Goal: Transaction & Acquisition: Book appointment/travel/reservation

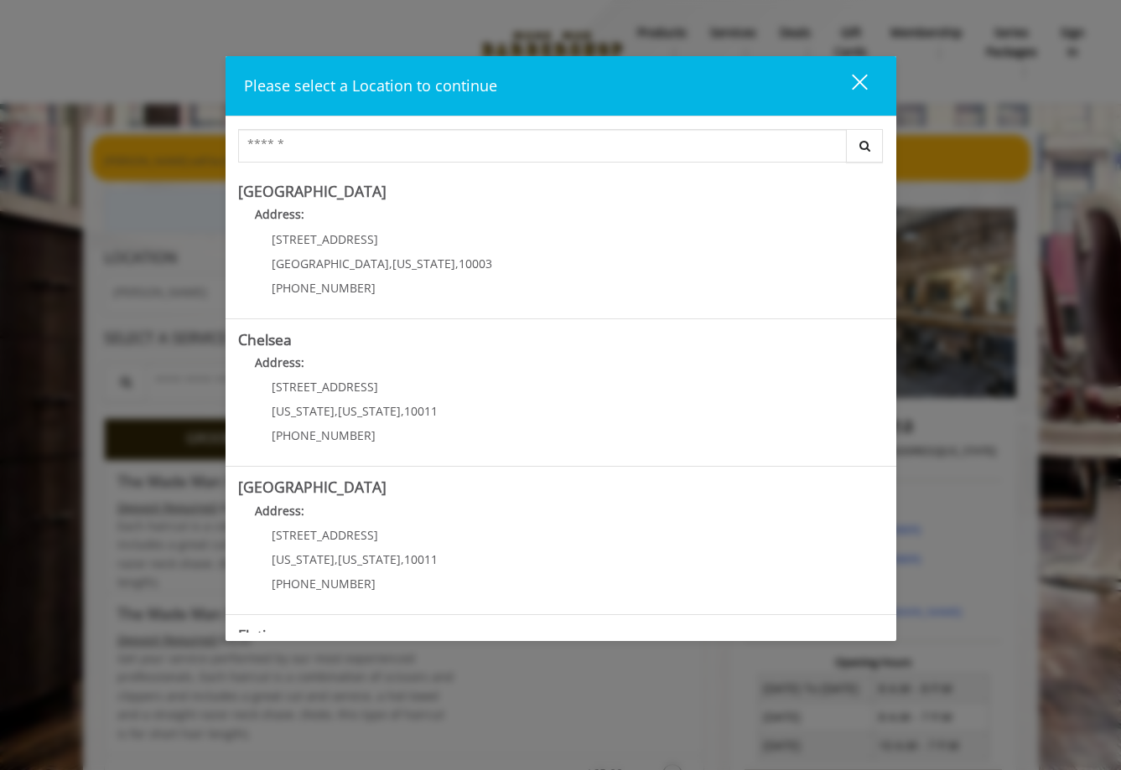
click at [867, 79] on button "close" at bounding box center [849, 86] width 57 height 34
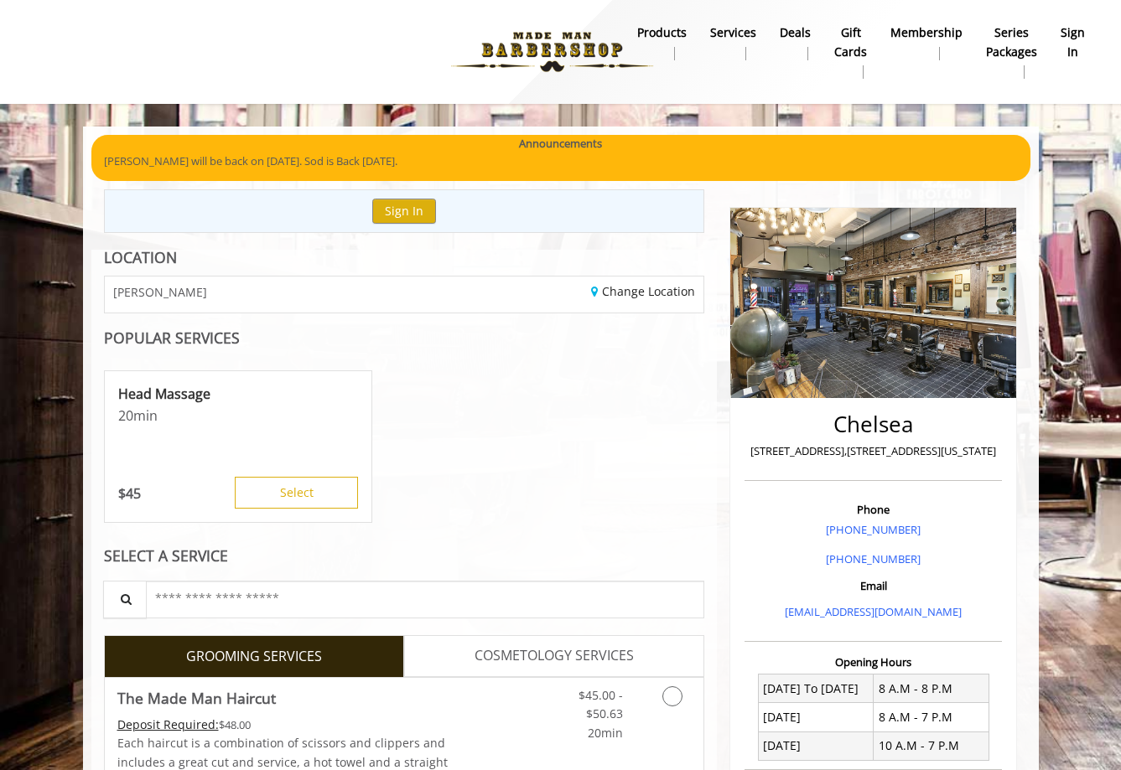
click at [1074, 44] on b "sign in" at bounding box center [1072, 42] width 24 height 38
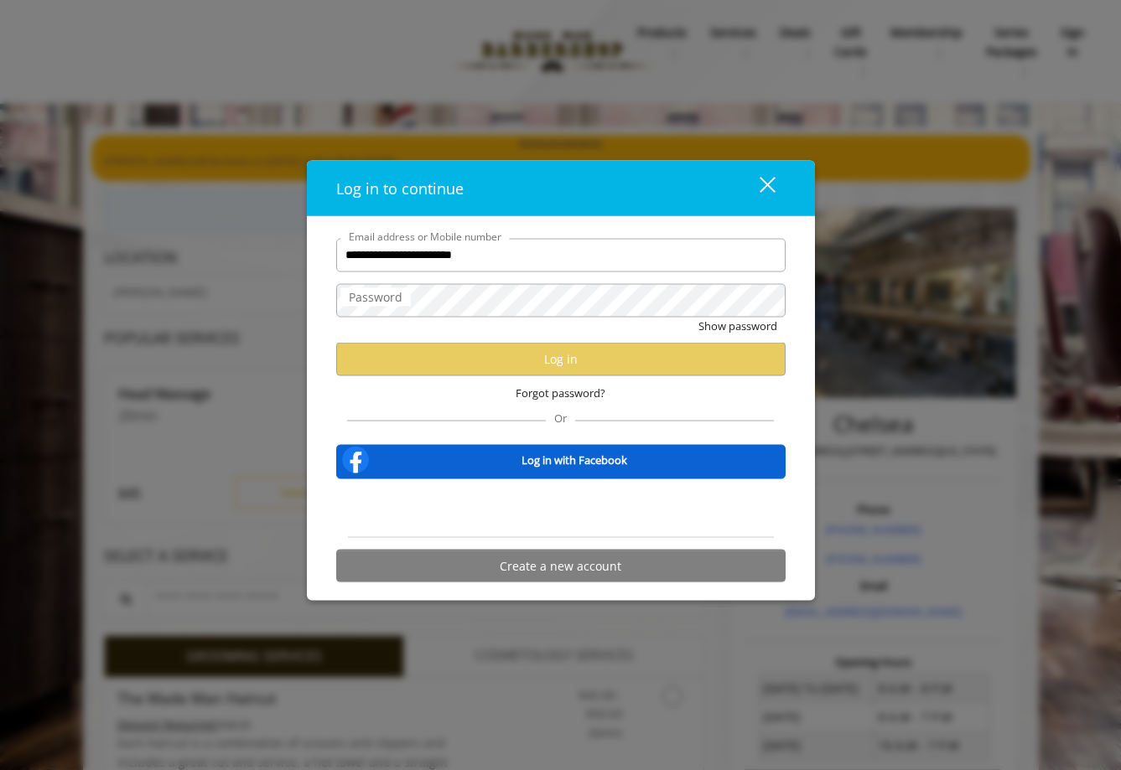
type input "**********"
click at [698, 317] on button "Show password" at bounding box center [737, 326] width 79 height 18
click at [380, 300] on label "Password" at bounding box center [375, 296] width 70 height 18
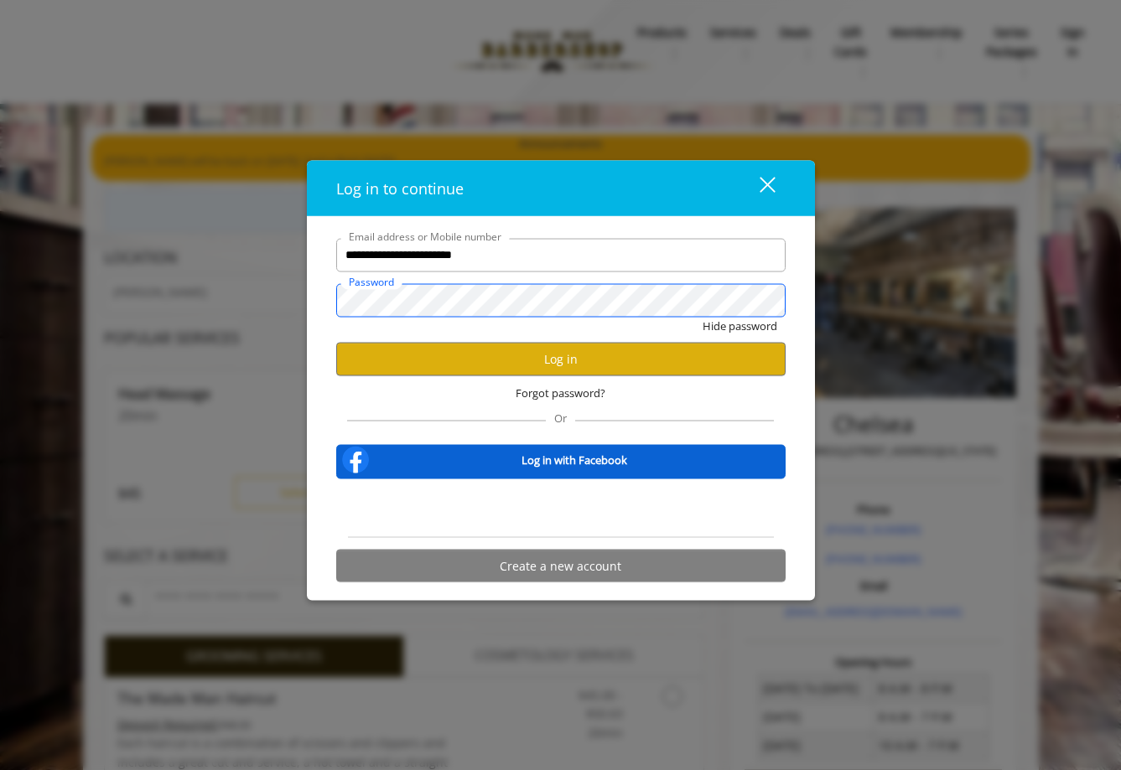
click at [702, 317] on button "Hide password" at bounding box center [739, 326] width 75 height 18
click at [611, 360] on button "Log in" at bounding box center [560, 359] width 449 height 33
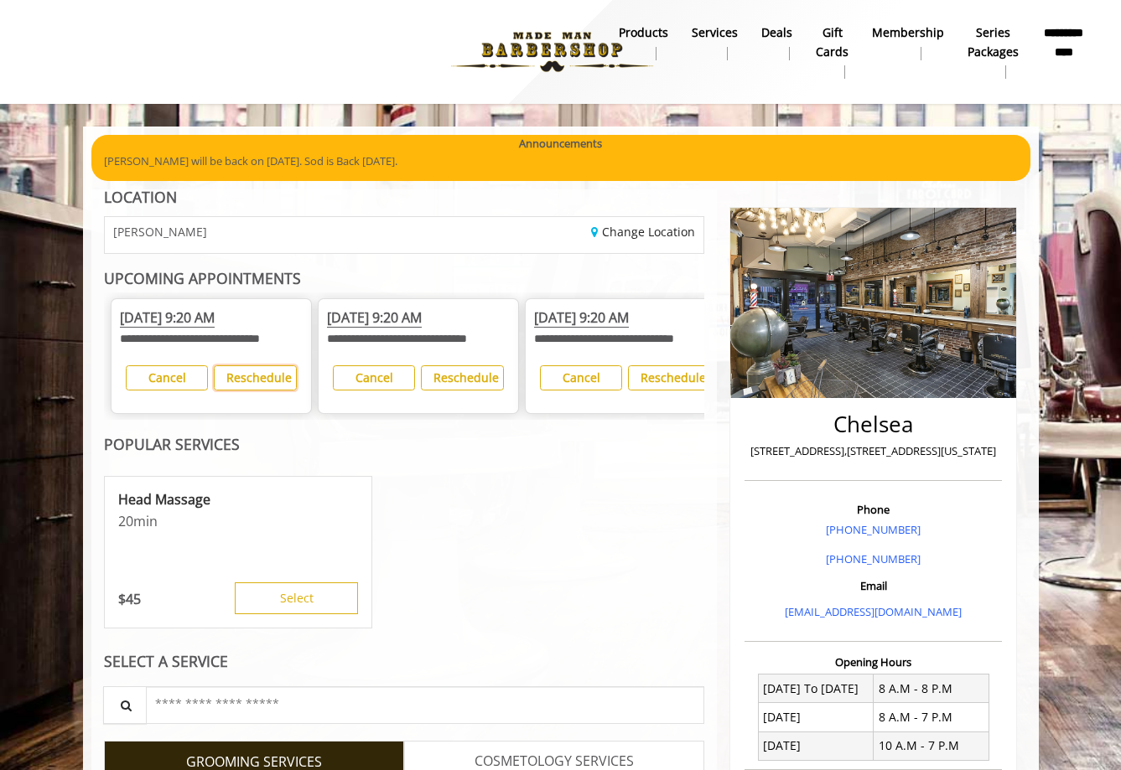
click at [265, 386] on b "Reschedule" at bounding box center [258, 378] width 65 height 16
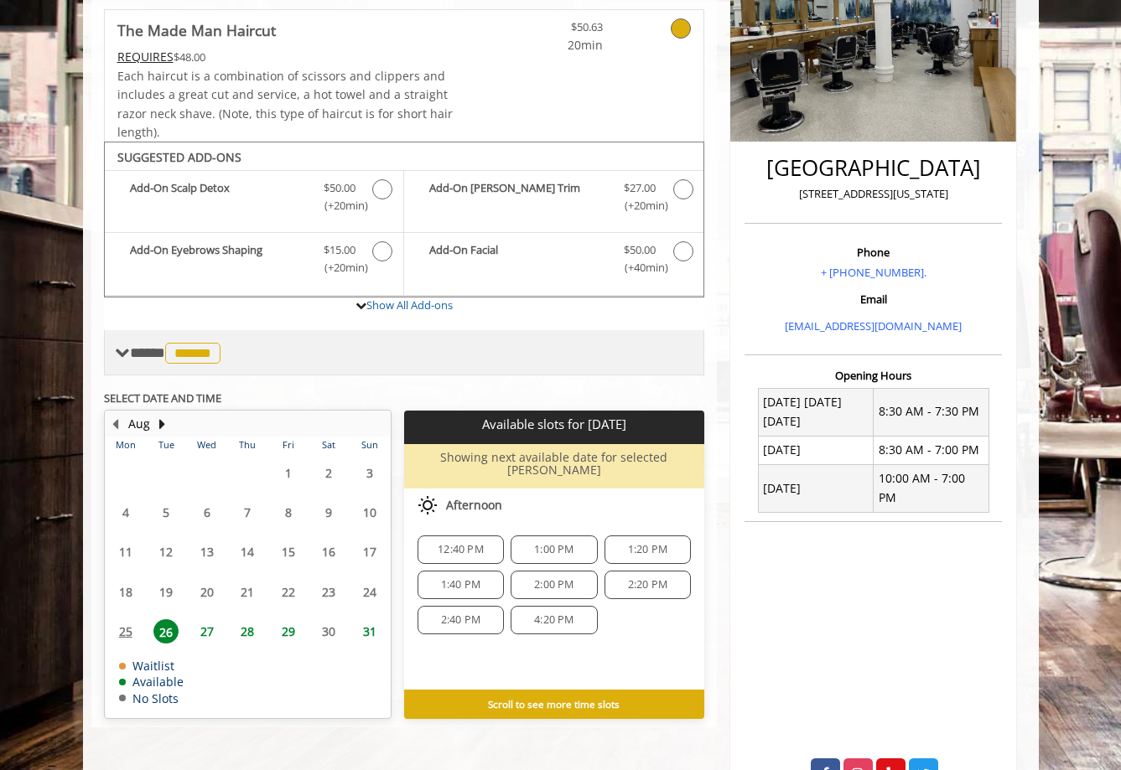
scroll to position [344, 0]
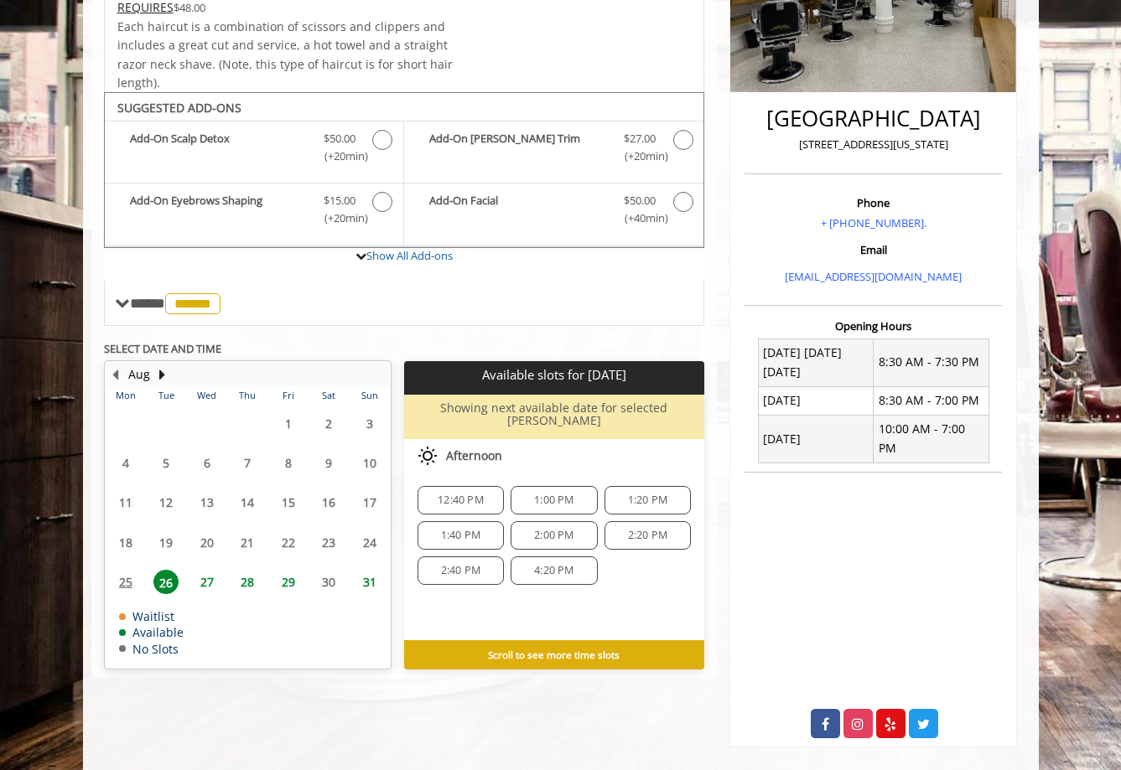
click at [243, 570] on span "28" at bounding box center [247, 582] width 25 height 24
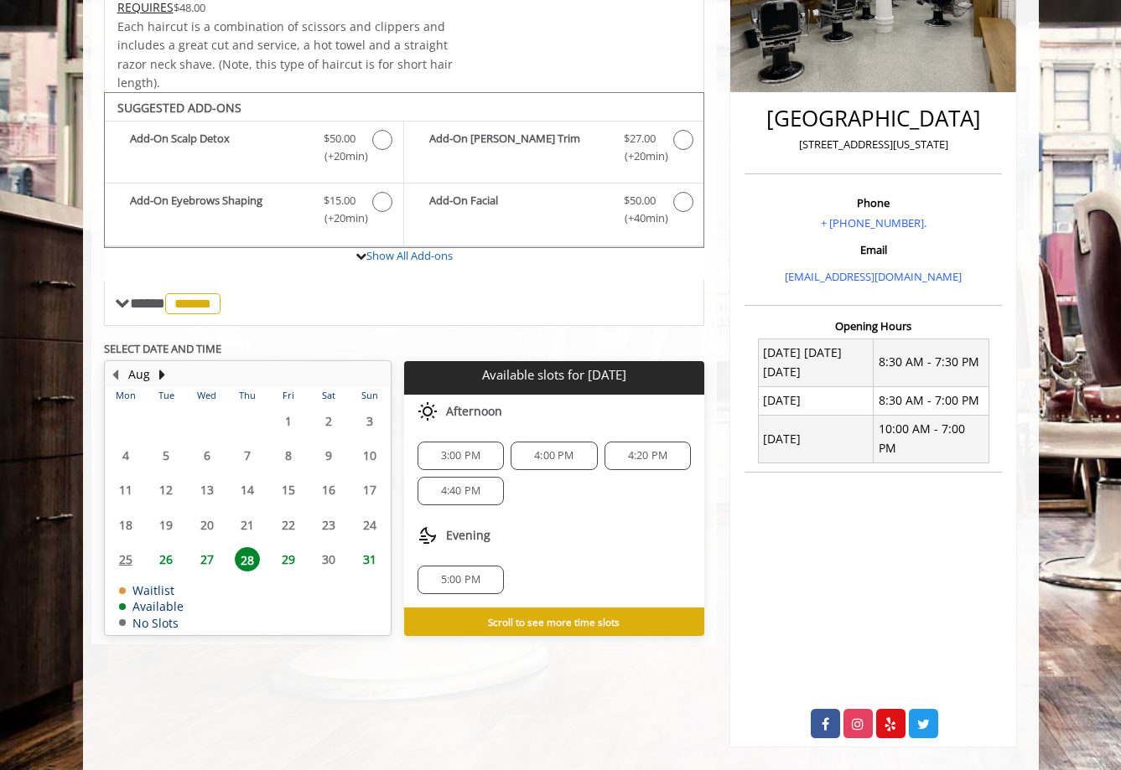
click at [205, 562] on span "27" at bounding box center [206, 559] width 25 height 24
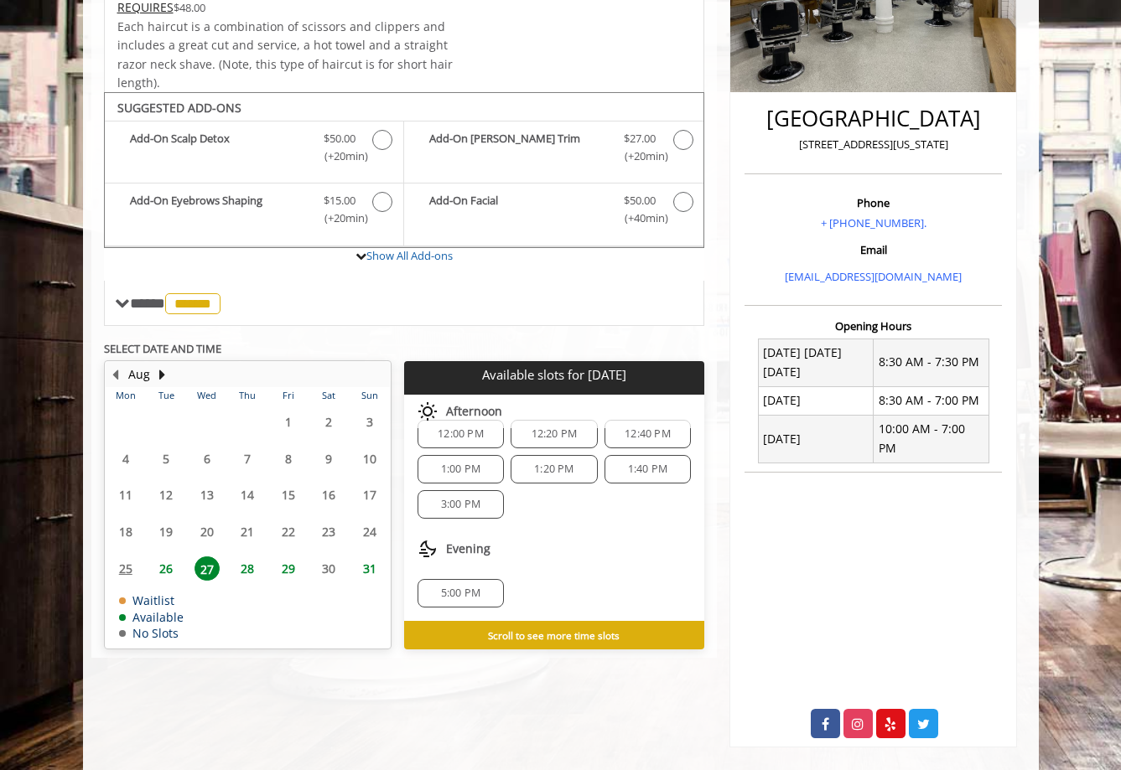
scroll to position [0, 0]
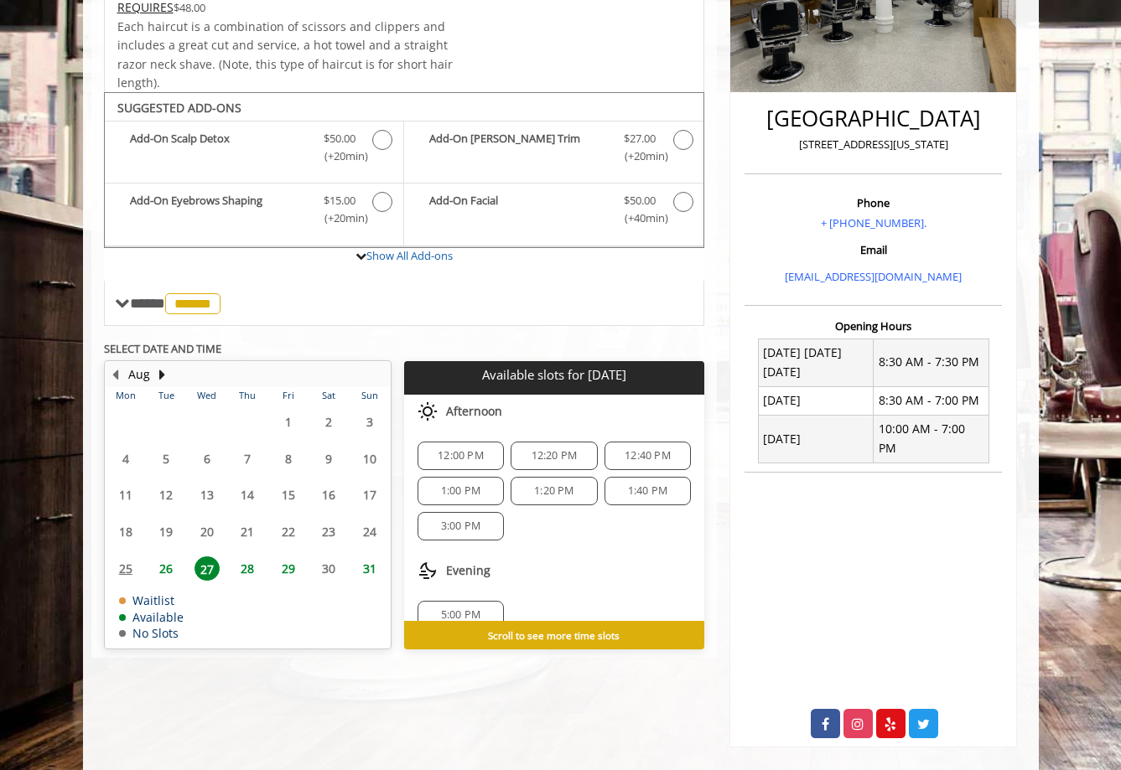
click at [164, 566] on span "26" at bounding box center [165, 569] width 25 height 24
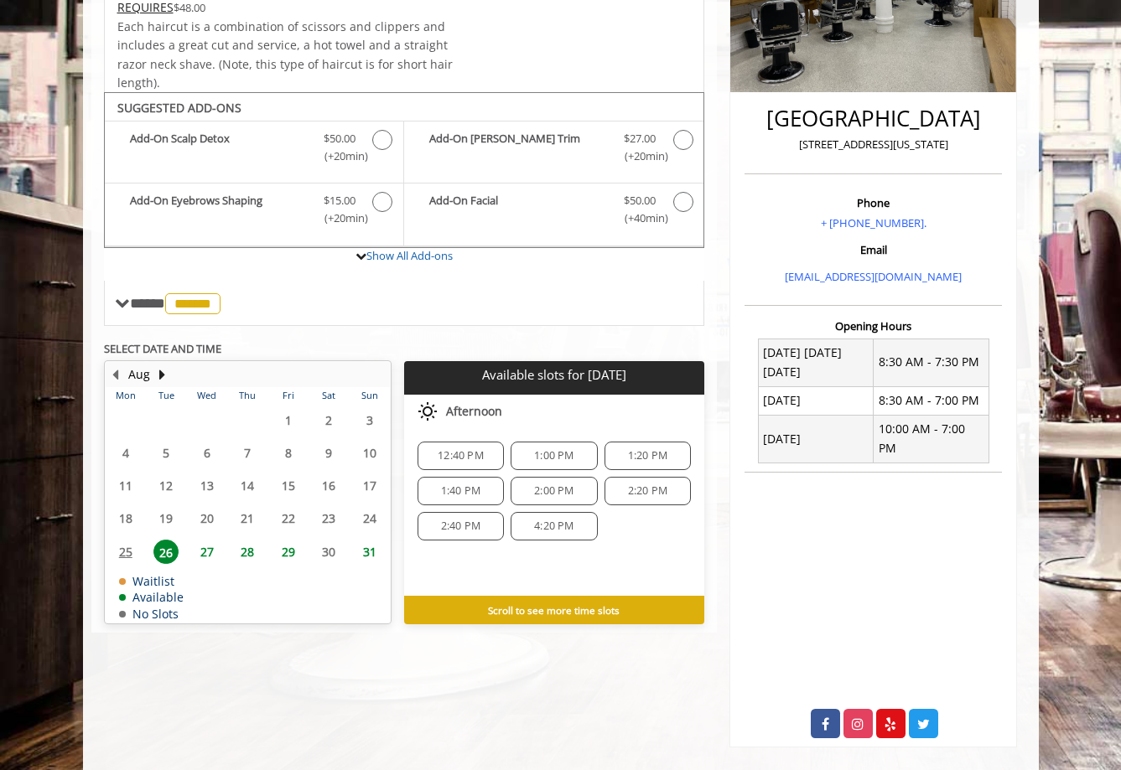
click at [551, 609] on b "Scroll to see more time slots" at bounding box center [554, 609] width 132 height 13
drag, startPoint x: 527, startPoint y: 609, endPoint x: 533, endPoint y: 597, distance: 13.1
click at [527, 609] on b "Scroll to see more time slots" at bounding box center [554, 609] width 132 height 13
click at [251, 552] on span "28" at bounding box center [247, 552] width 25 height 24
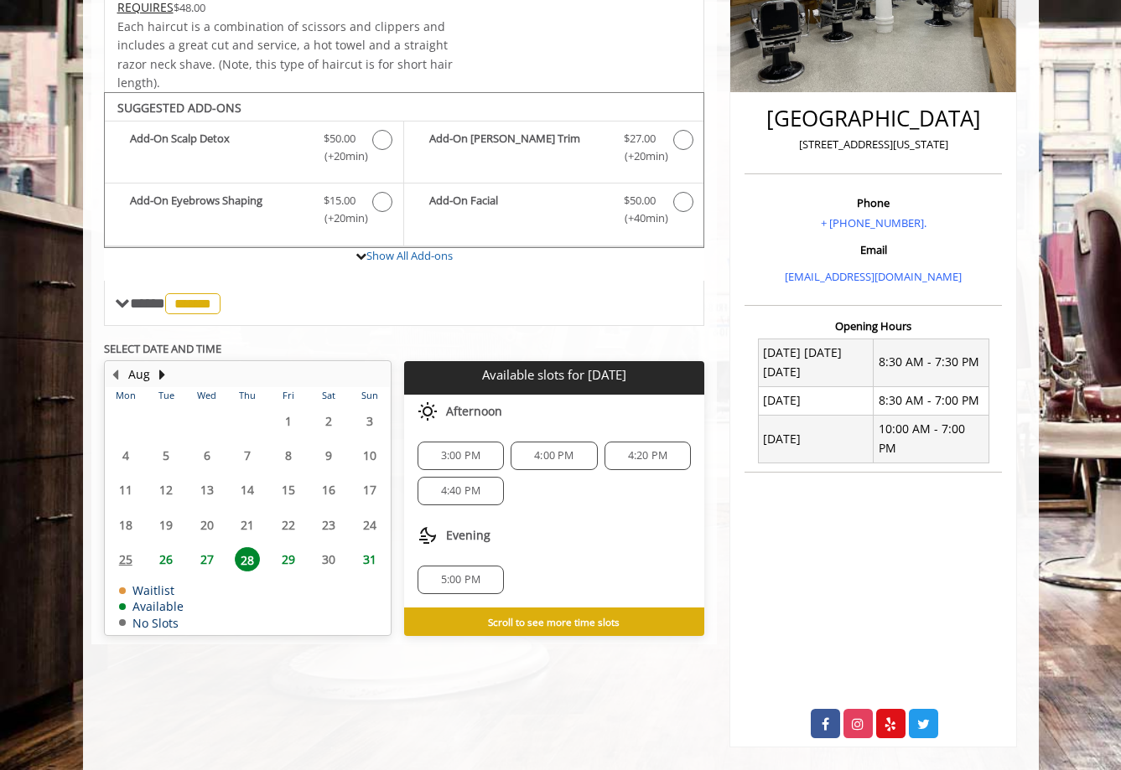
click at [153, 563] on span "26" at bounding box center [165, 559] width 25 height 24
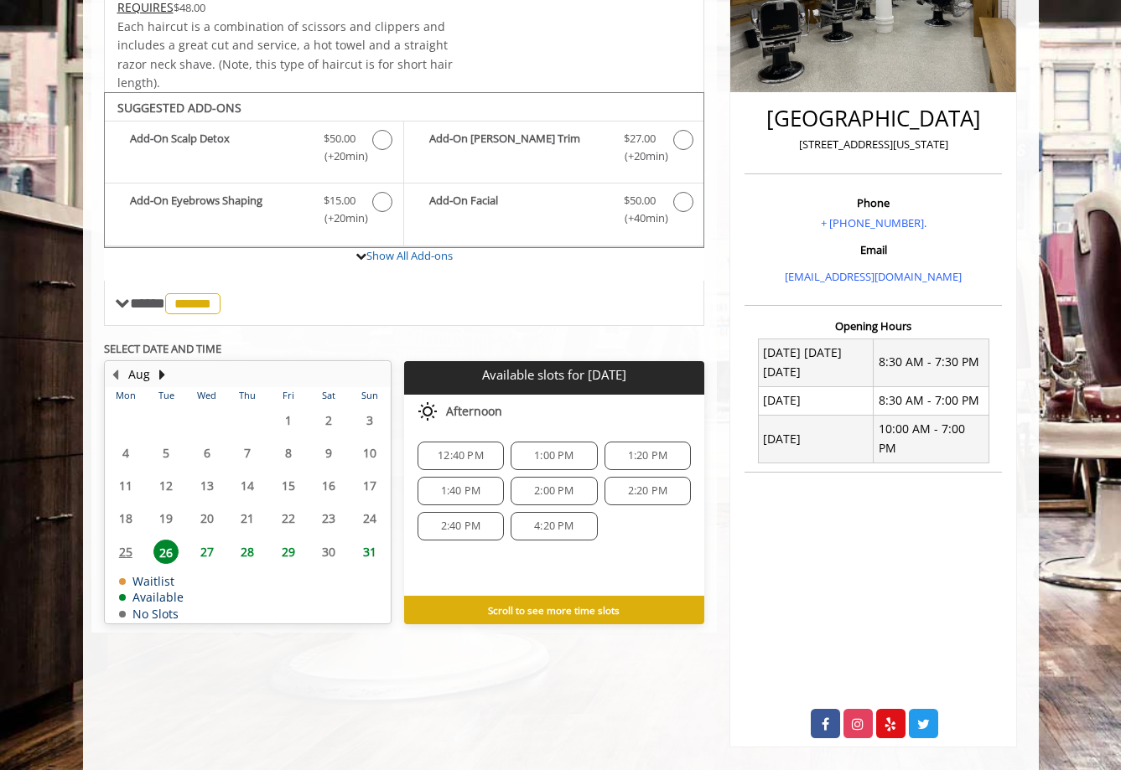
click at [465, 523] on span "2:40 PM" at bounding box center [460, 526] width 39 height 13
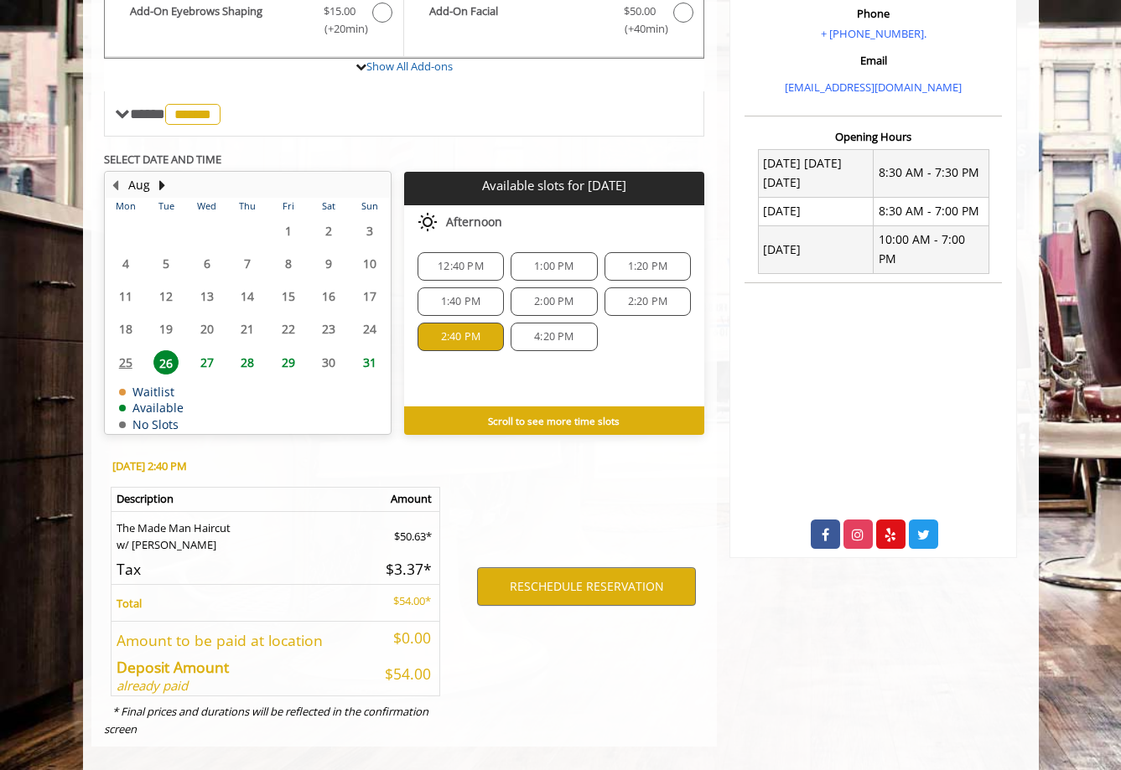
scroll to position [551, 0]
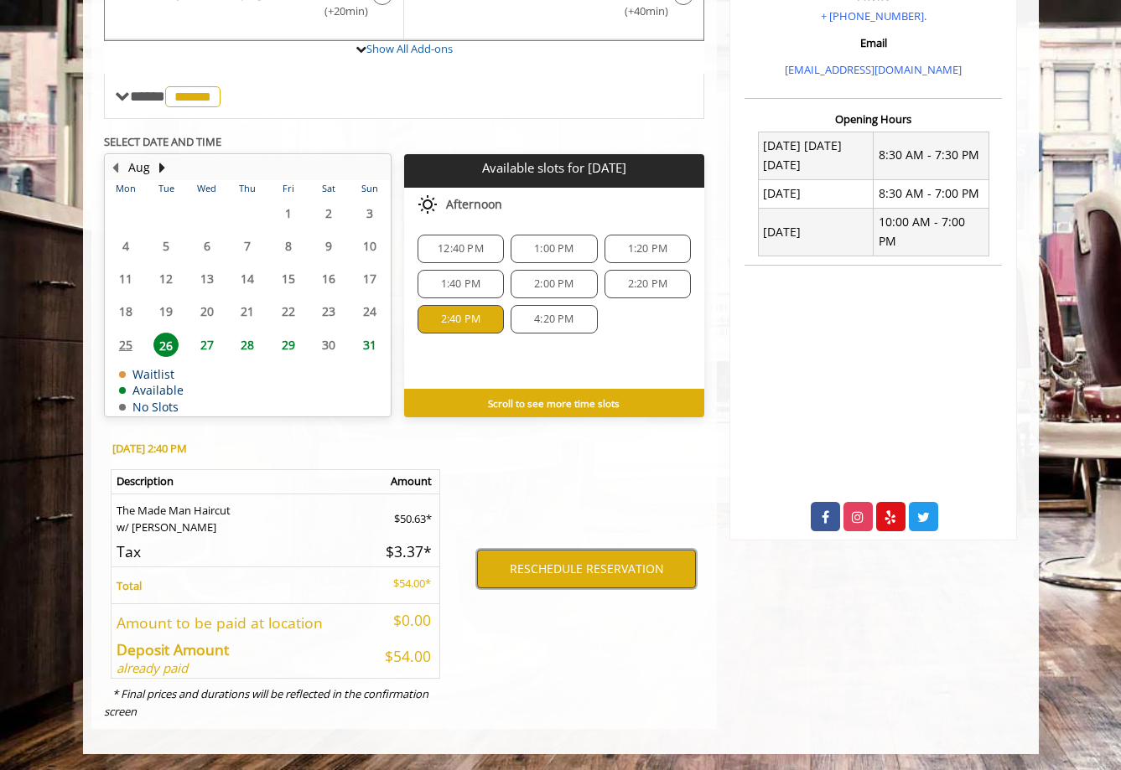
click at [604, 559] on button "RESCHEDULE RESERVATION" at bounding box center [586, 569] width 219 height 39
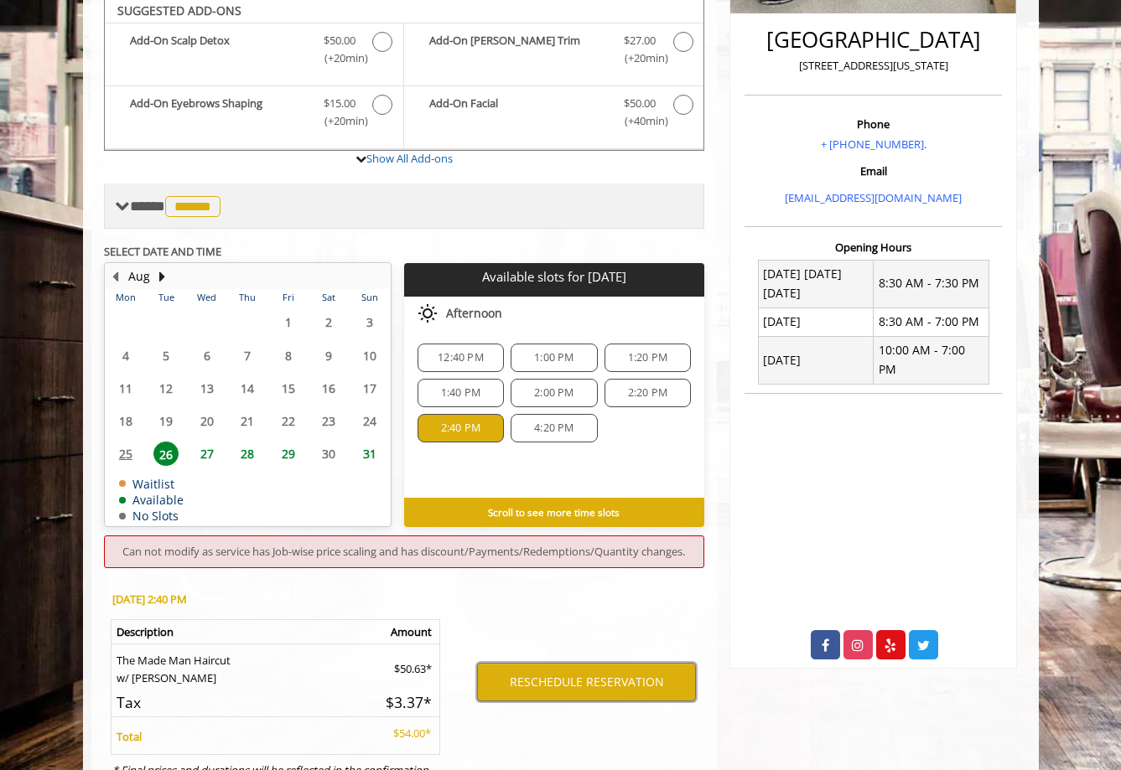
scroll to position [427, 0]
